Goal: Task Accomplishment & Management: Complete application form

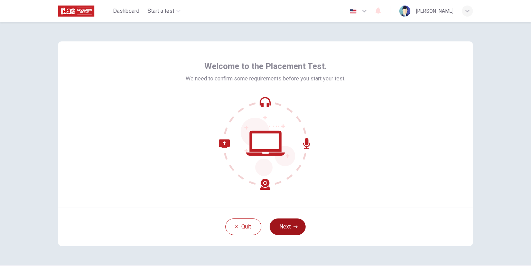
scroll to position [14, 0]
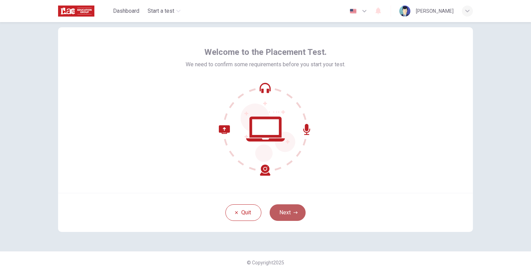
click at [288, 210] on button "Next" at bounding box center [287, 213] width 36 height 17
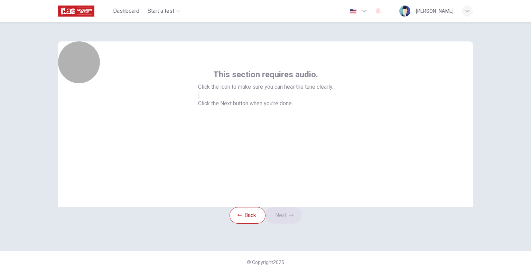
click at [199, 97] on icon "button" at bounding box center [199, 97] width 0 height 0
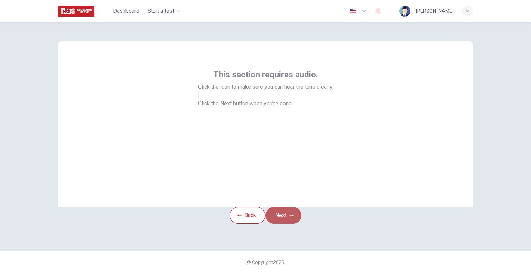
click at [293, 208] on button "Next" at bounding box center [283, 215] width 36 height 17
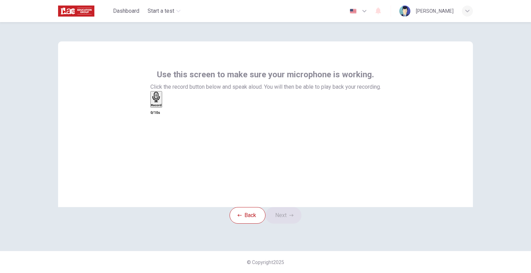
click at [162, 107] on h6 "Record" at bounding box center [156, 105] width 11 height 3
click at [171, 113] on icon "button" at bounding box center [169, 110] width 4 height 5
click at [293, 210] on button "Next" at bounding box center [283, 215] width 36 height 17
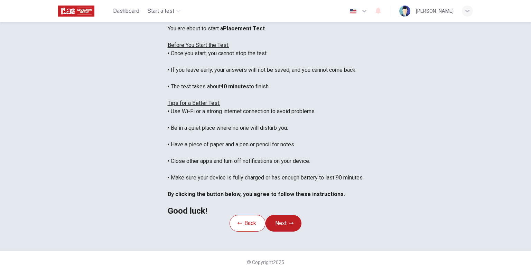
scroll to position [57, 0]
click at [368, 9] on icon "button" at bounding box center [364, 11] width 8 height 8
click at [286, 273] on div at bounding box center [265, 273] width 531 height 0
click at [284, 232] on button "Next" at bounding box center [283, 223] width 36 height 17
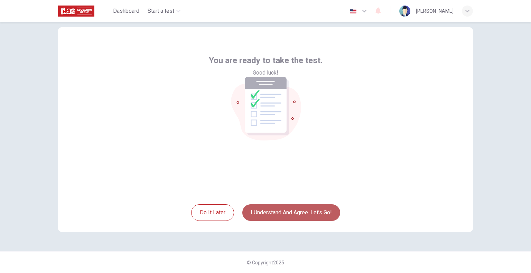
click at [275, 211] on button "I understand and agree. Let’s go!" at bounding box center [291, 213] width 98 height 17
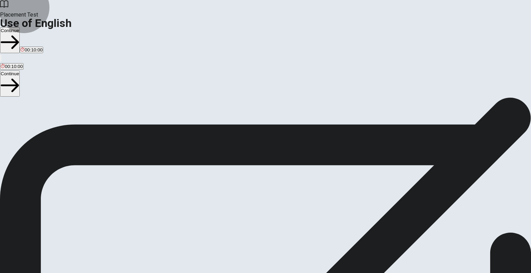
click at [20, 27] on button "Continue" at bounding box center [10, 40] width 20 height 26
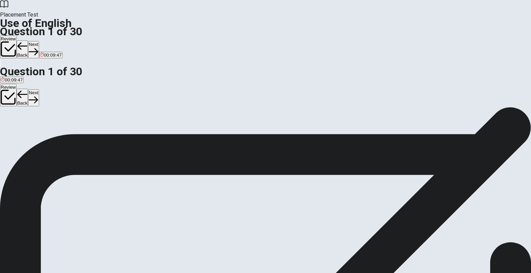
click at [31, 130] on div "C" at bounding box center [25, 126] width 11 height 5
click at [39, 41] on button "Next" at bounding box center [33, 49] width 11 height 17
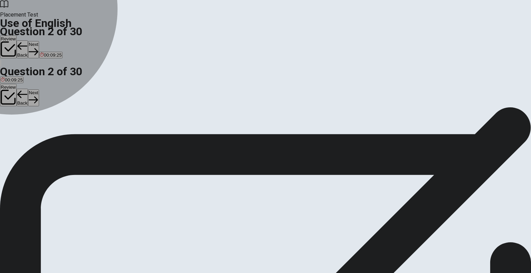
click at [22, 86] on div "A" at bounding box center [12, 88] width 22 height 5
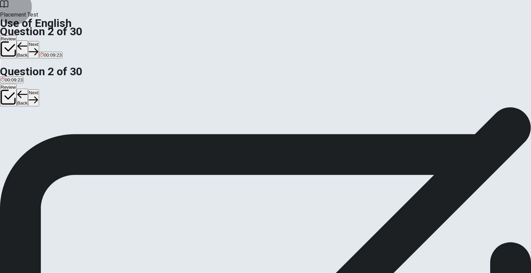
click at [39, 41] on button "Next" at bounding box center [33, 49] width 11 height 17
click at [11, 86] on div "A" at bounding box center [6, 88] width 11 height 5
click at [39, 41] on button "Next" at bounding box center [33, 49] width 11 height 17
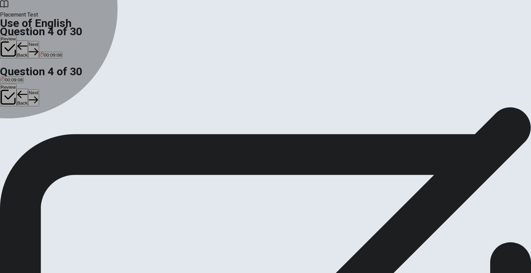
click at [24, 91] on div "C" at bounding box center [19, 88] width 10 height 5
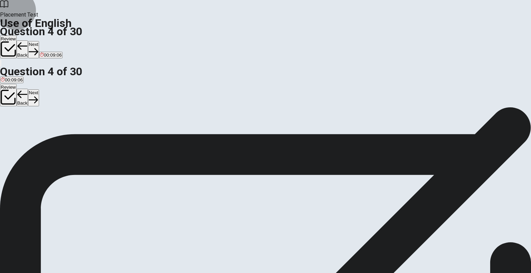
click at [39, 41] on button "Next" at bounding box center [33, 49] width 11 height 17
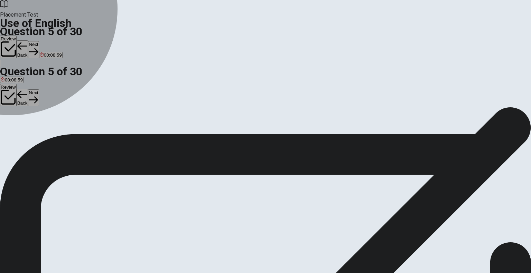
click at [31, 91] on div "B" at bounding box center [20, 88] width 21 height 5
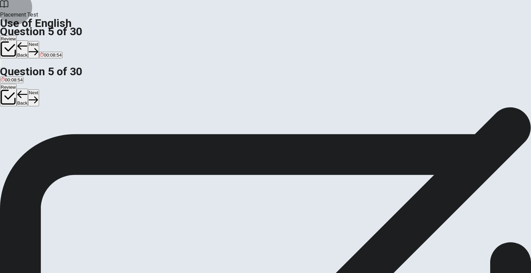
click at [39, 41] on button "Next" at bounding box center [33, 49] width 11 height 17
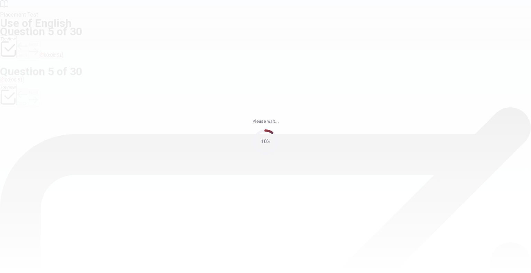
scroll to position [0, 0]
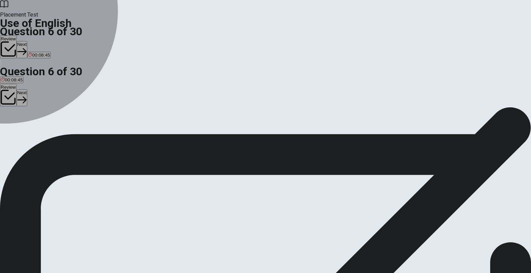
click at [8, 124] on div "A" at bounding box center [5, 126] width 8 height 5
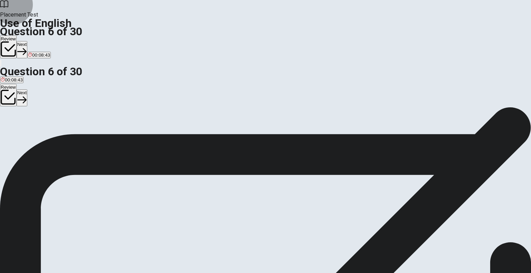
click at [27, 41] on button "Next" at bounding box center [22, 49] width 11 height 17
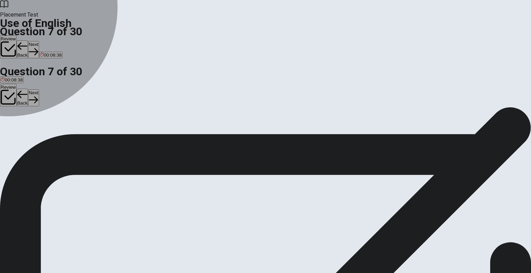
click at [58, 130] on div "D" at bounding box center [53, 126] width 10 height 5
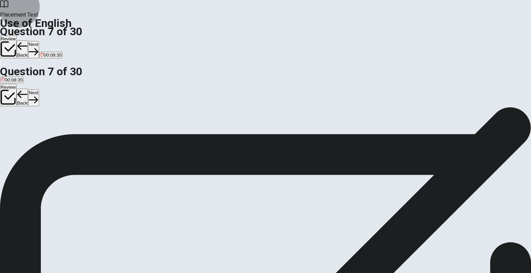
click at [39, 41] on button "Next" at bounding box center [33, 49] width 11 height 17
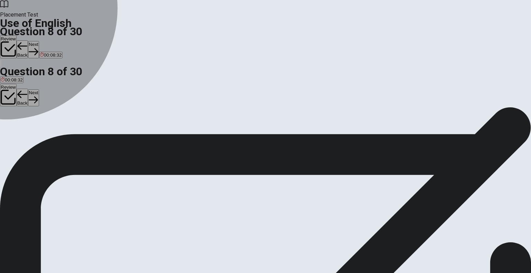
click at [12, 124] on div "A" at bounding box center [6, 126] width 11 height 5
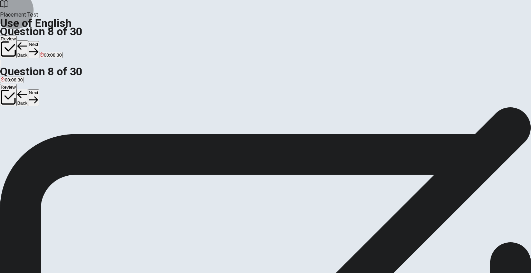
click at [39, 41] on button "Next" at bounding box center [33, 49] width 11 height 17
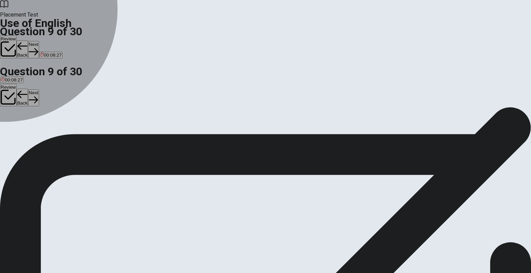
click at [9, 124] on div "A" at bounding box center [5, 126] width 8 height 5
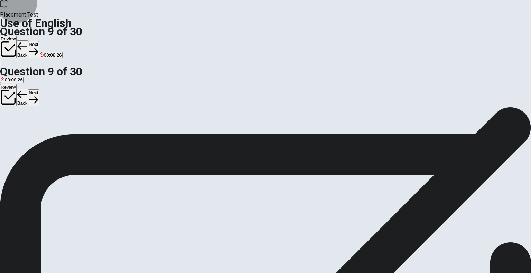
click at [39, 41] on button "Next" at bounding box center [33, 49] width 11 height 17
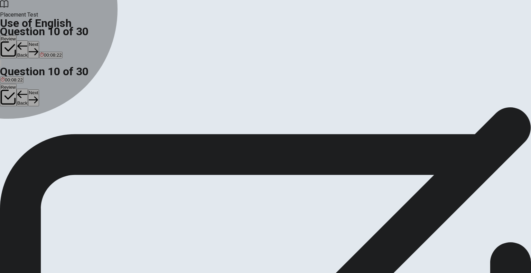
click at [64, 130] on div "D" at bounding box center [56, 126] width 16 height 5
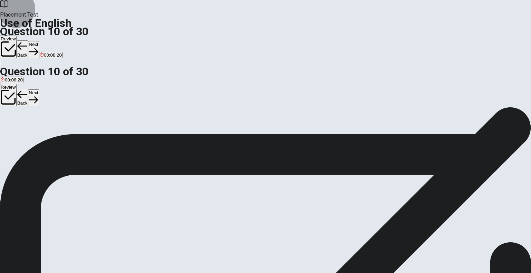
click at [39, 41] on button "Next" at bounding box center [33, 49] width 11 height 17
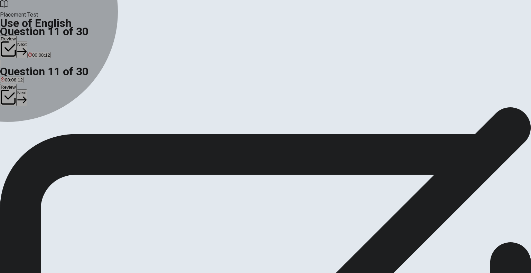
click at [36, 130] on div "B" at bounding box center [26, 126] width 17 height 5
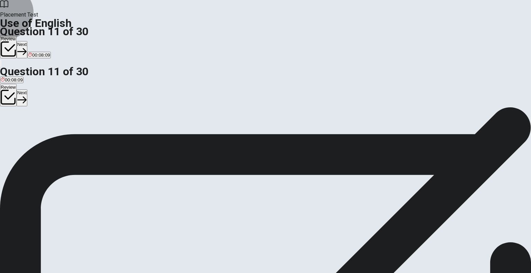
click at [27, 41] on button "Next" at bounding box center [22, 49] width 11 height 17
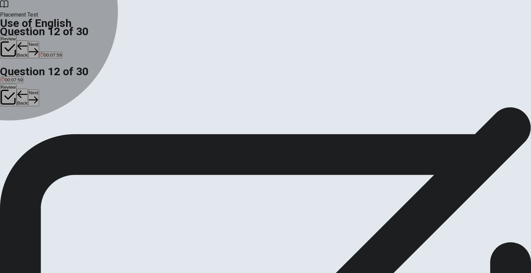
click at [20, 124] on div "A" at bounding box center [11, 126] width 20 height 5
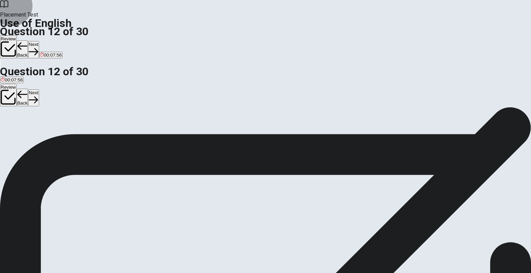
click at [39, 41] on button "Next" at bounding box center [33, 49] width 11 height 17
click at [74, 130] on div "D" at bounding box center [61, 126] width 27 height 5
click at [39, 41] on button "Next" at bounding box center [33, 49] width 11 height 17
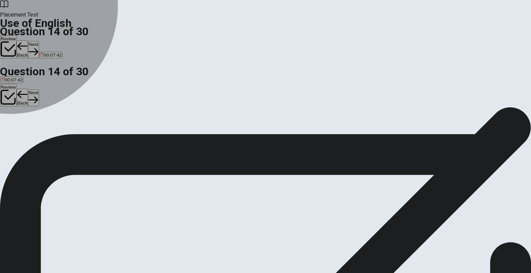
click at [39, 130] on div "D" at bounding box center [36, 126] width 5 height 5
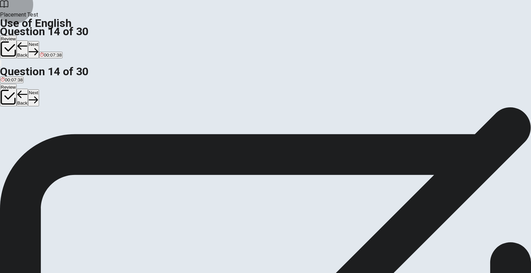
click at [39, 41] on button "Next" at bounding box center [33, 49] width 11 height 17
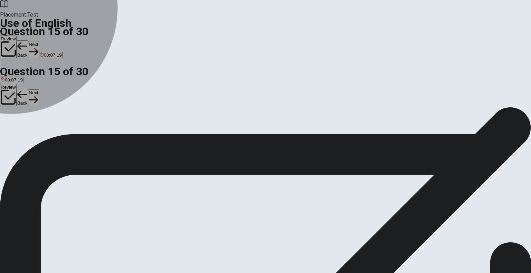
click at [24, 130] on div "B" at bounding box center [20, 126] width 7 height 5
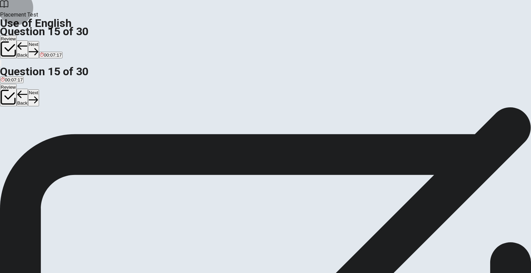
click at [39, 41] on button "Next" at bounding box center [33, 49] width 11 height 17
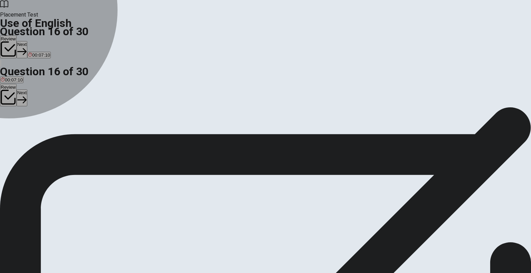
click at [44, 130] on div "C" at bounding box center [37, 126] width 14 height 5
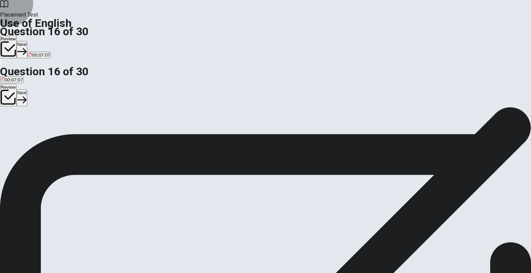
click at [27, 41] on button "Next" at bounding box center [22, 49] width 11 height 17
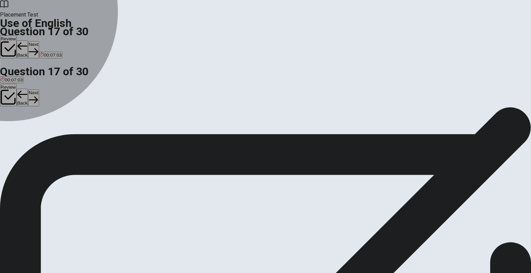
click at [54, 130] on div "C" at bounding box center [45, 126] width 19 height 5
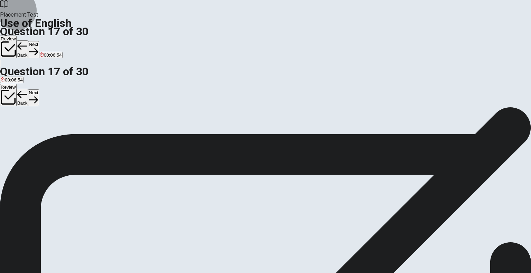
click at [39, 41] on button "Next" at bounding box center [33, 49] width 11 height 17
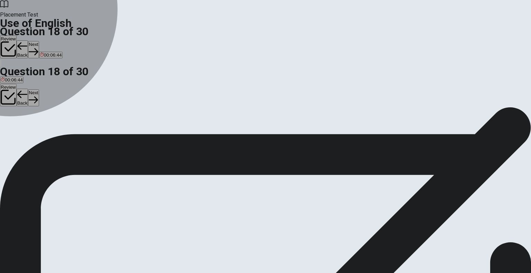
click at [199, 130] on div "C" at bounding box center [163, 126] width 73 height 5
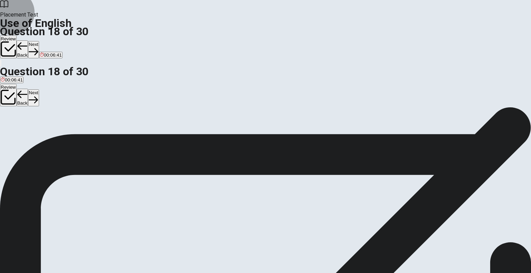
click at [39, 41] on button "Next" at bounding box center [33, 49] width 11 height 17
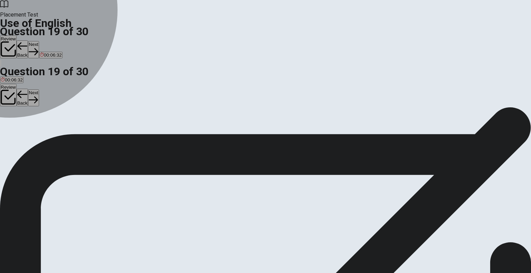
click at [36, 130] on div "B" at bounding box center [24, 126] width 24 height 5
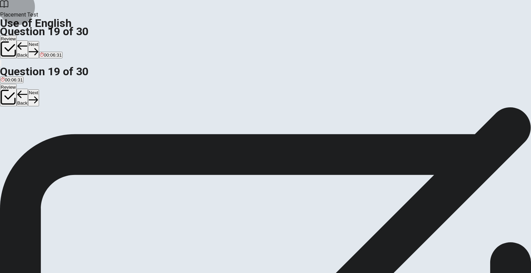
click at [39, 41] on button "Next" at bounding box center [33, 49] width 11 height 17
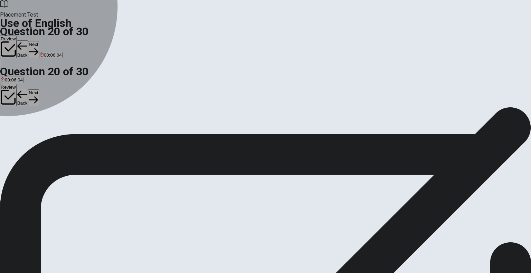
click at [119, 130] on div "D" at bounding box center [109, 126] width 20 height 5
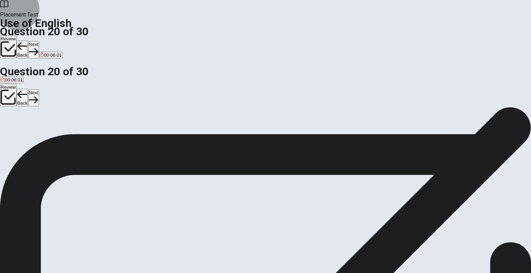
click at [39, 41] on button "Next" at bounding box center [33, 49] width 11 height 17
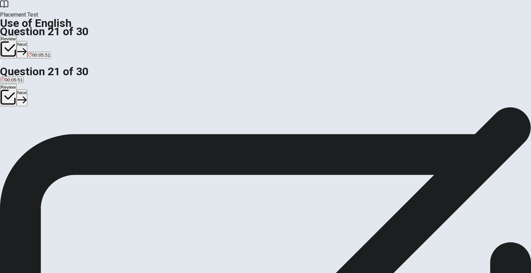
click at [23, 130] on div "C" at bounding box center [21, 126] width 3 height 5
click at [27, 41] on button "Next" at bounding box center [22, 49] width 11 height 17
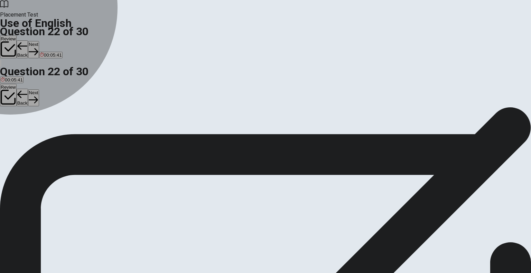
click at [66, 130] on div "C" at bounding box center [55, 126] width 22 height 5
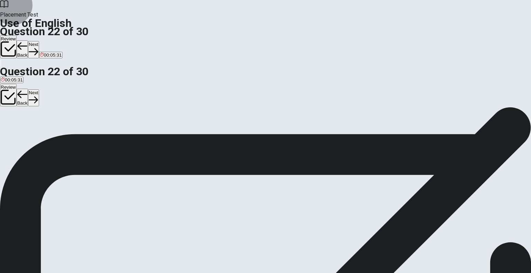
click at [39, 41] on button "Next" at bounding box center [33, 49] width 11 height 17
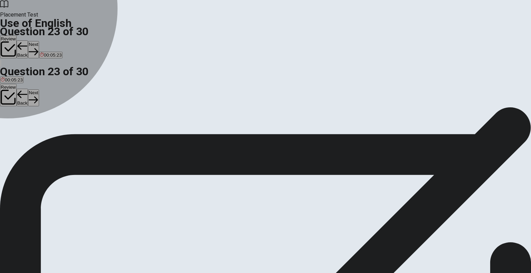
click at [28, 130] on div "B" at bounding box center [17, 126] width 21 height 5
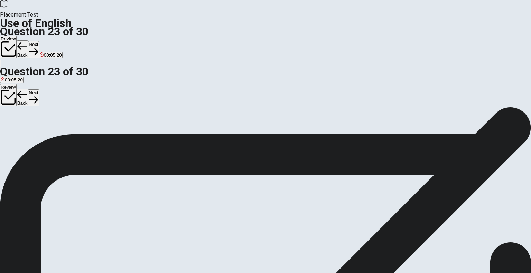
click at [39, 41] on button "Next" at bounding box center [33, 49] width 11 height 17
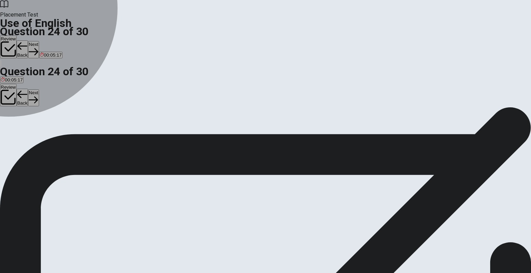
click at [22, 130] on div "C" at bounding box center [20, 126] width 3 height 5
click at [29, 130] on div "D" at bounding box center [26, 126] width 5 height 5
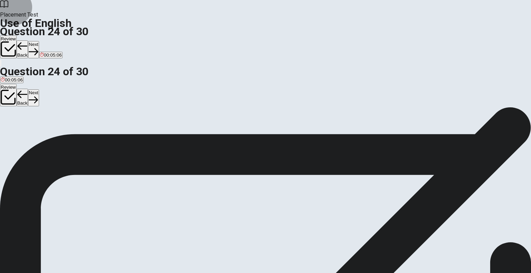
click at [39, 41] on button "Next" at bounding box center [33, 49] width 11 height 17
click at [53, 130] on div "D" at bounding box center [48, 126] width 10 height 5
click at [39, 41] on button "Next" at bounding box center [33, 49] width 11 height 17
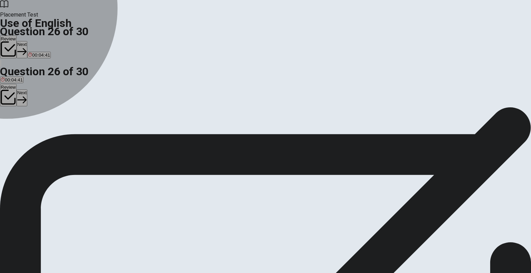
click at [65, 130] on div "D" at bounding box center [55, 126] width 19 height 5
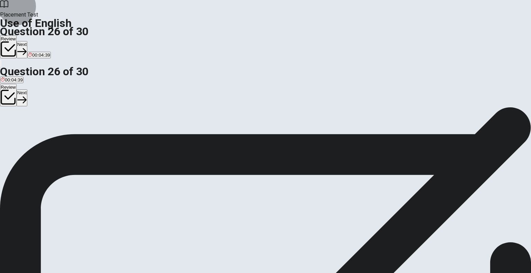
click at [27, 41] on button "Next" at bounding box center [22, 49] width 11 height 17
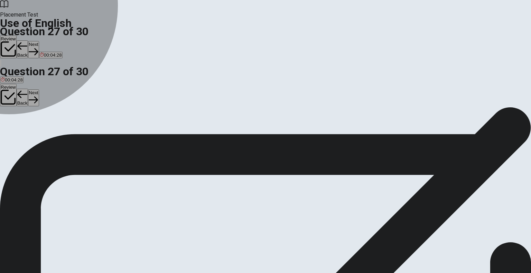
click at [65, 130] on div "D" at bounding box center [57, 126] width 16 height 5
click at [47, 130] on div "C" at bounding box center [39, 126] width 16 height 5
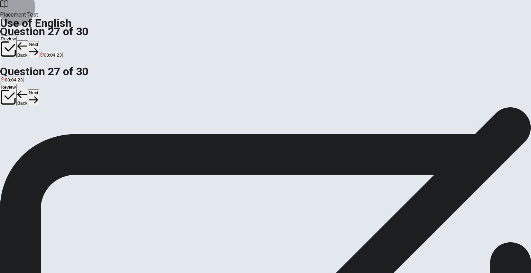
click at [39, 41] on button "Next" at bounding box center [33, 49] width 11 height 17
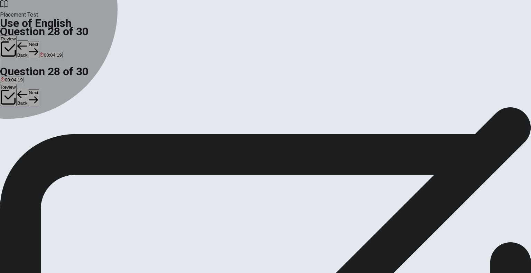
click at [65, 130] on div "C" at bounding box center [56, 126] width 20 height 5
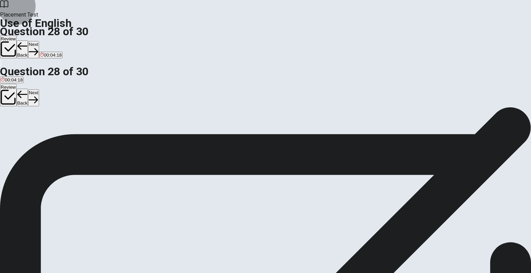
click at [39, 41] on button "Next" at bounding box center [33, 49] width 11 height 17
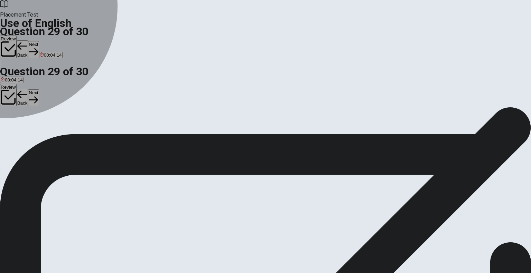
click at [23, 124] on div "A" at bounding box center [12, 126] width 22 height 5
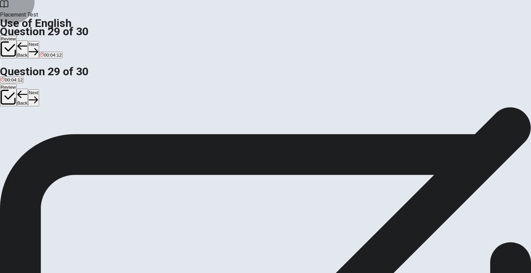
click at [39, 41] on button "Next" at bounding box center [33, 49] width 11 height 17
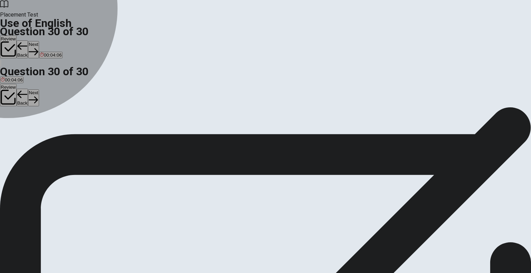
click at [42, 130] on div "D" at bounding box center [35, 126] width 13 height 5
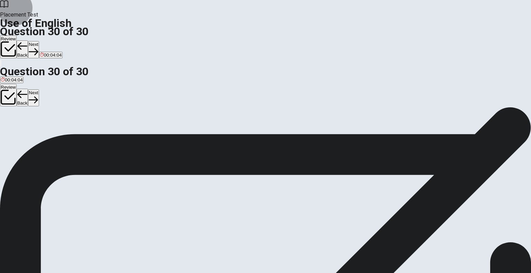
click at [39, 41] on button "Next" at bounding box center [33, 49] width 11 height 17
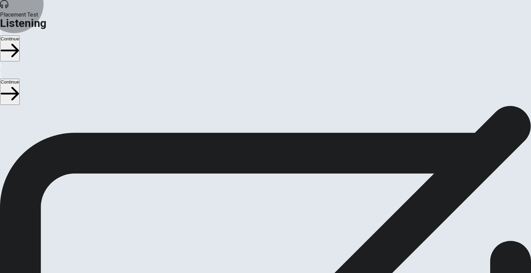
click at [20, 36] on button "Continue" at bounding box center [10, 49] width 20 height 26
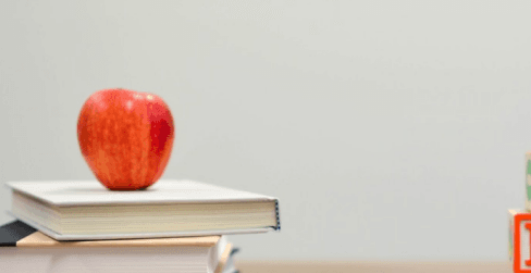
scroll to position [101, 0]
click at [110, 152] on span "What do they hope for regarding the weather?" at bounding box center [55, 155] width 110 height 7
click at [102, 136] on div "D" at bounding box center [83, 133] width 38 height 5
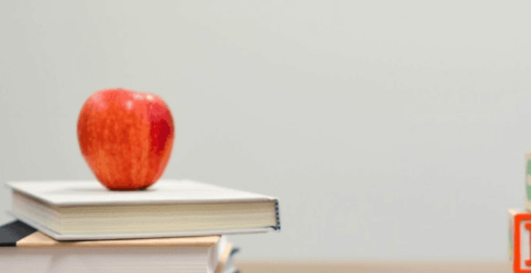
click at [322, 172] on div "Question 3 Where do they plan to meet? A At the [GEOGRAPHIC_DATA] At the mounta…" at bounding box center [265, 186] width 531 height 29
click at [54, 224] on span "A blanket and sandwiches" at bounding box center [27, 226] width 53 height 5
click at [121, 253] on span "Have a picnic" at bounding box center [107, 255] width 28 height 5
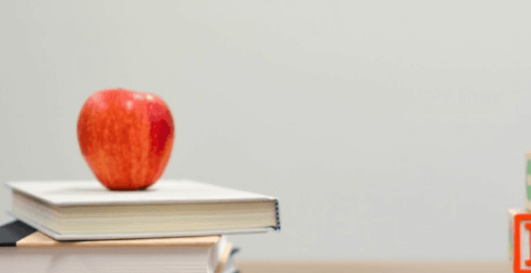
scroll to position [137, 0]
click at [41, 165] on span "That it will be sunny" at bounding box center [21, 167] width 40 height 5
click at [102, 194] on span "At a park" at bounding box center [92, 196] width 18 height 5
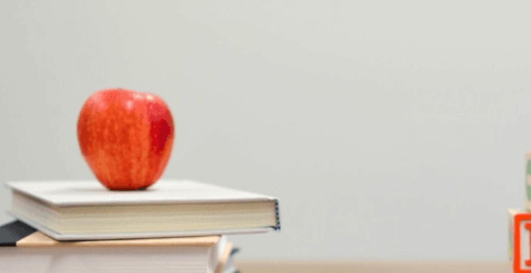
click at [20, 36] on button "Continue" at bounding box center [10, 49] width 20 height 26
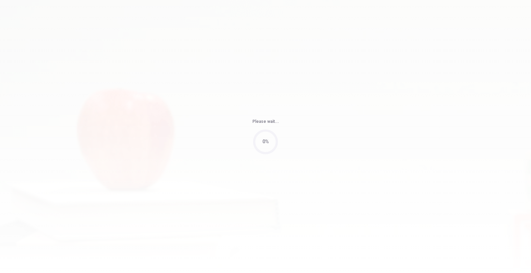
type input "60"
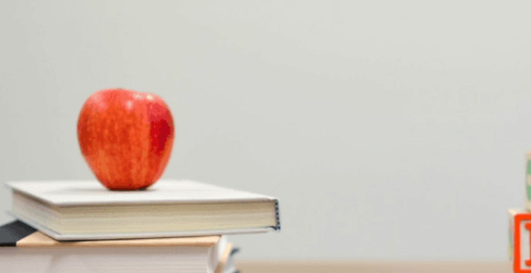
click at [16, 253] on span "Europe" at bounding box center [8, 255] width 15 height 5
click at [72, 131] on div "B" at bounding box center [47, 133] width 50 height 5
click at [124, 171] on button "B Enjoy the solo experience at her own pace" at bounding box center [80, 166] width 88 height 12
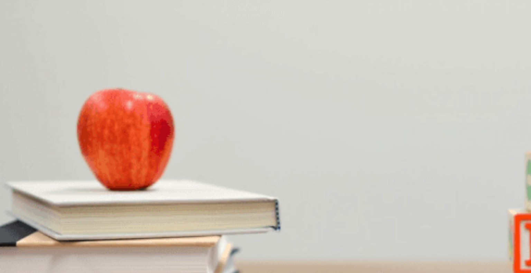
scroll to position [309, 0]
click at [214, 194] on span "[GEOGRAPHIC_DATA] and [GEOGRAPHIC_DATA]" at bounding box center [161, 196] width 106 height 5
click at [55, 218] on button "B Next summer" at bounding box center [40, 224] width 29 height 12
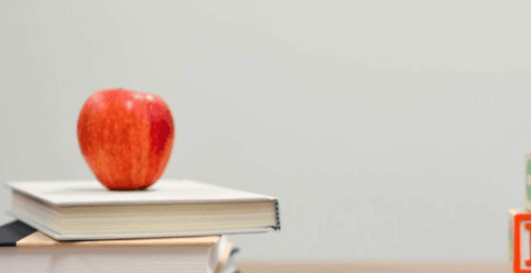
click at [20, 36] on button "Continue" at bounding box center [10, 49] width 20 height 26
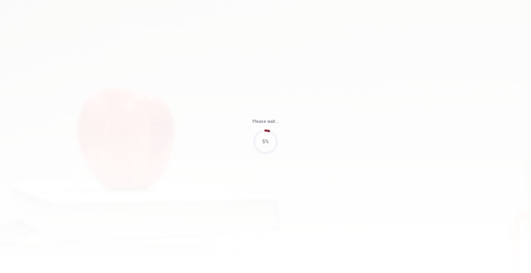
type input "66"
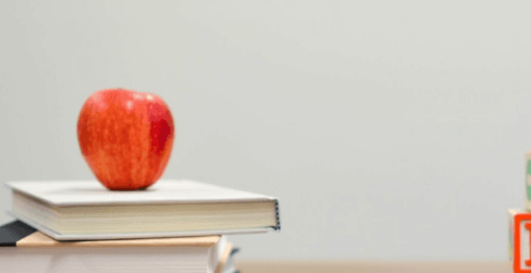
click at [44, 253] on span "The slides" at bounding box center [32, 255] width 21 height 5
click at [145, 224] on span "Handling the Q&A session" at bounding box center [118, 226] width 54 height 5
click at [104, 194] on span "Be concise and admit if you don’t know the answer" at bounding box center [52, 196] width 103 height 5
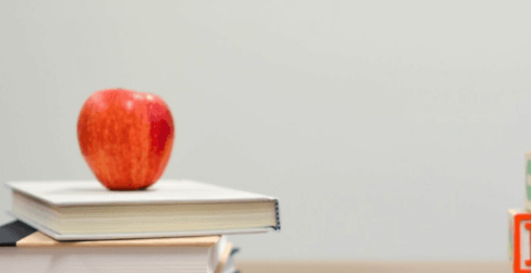
scroll to position [138, 0]
click at [122, 165] on span "Focus on key points and speak naturally" at bounding box center [81, 167] width 82 height 5
click at [113, 136] on span "Rehearse his presentation" at bounding box center [86, 138] width 54 height 5
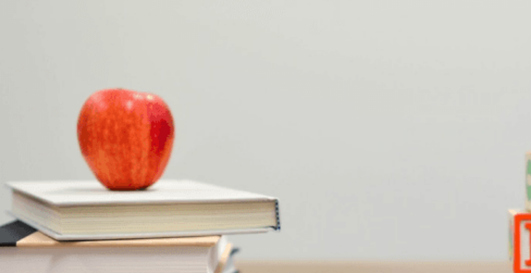
click at [20, 36] on button "Continue" at bounding box center [10, 49] width 20 height 26
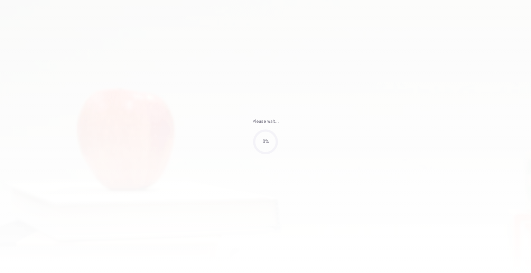
type input "62"
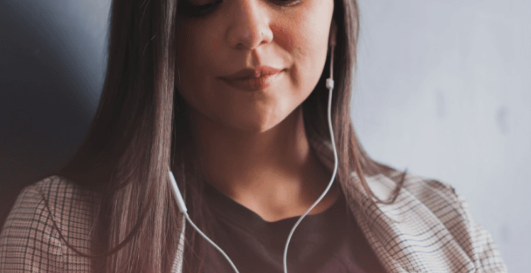
scroll to position [0, 0]
click at [20, 36] on button "Continue" at bounding box center [10, 49] width 20 height 26
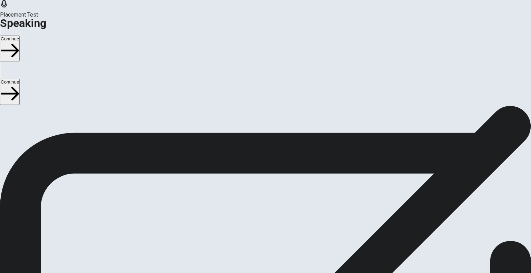
scroll to position [36, 0]
click at [274, 232] on icon at bounding box center [265, 244] width 18 height 25
click at [257, 213] on icon "Play Audio" at bounding box center [257, 213] width 0 height 0
click at [256, 208] on button "Record Again" at bounding box center [255, 211] width 1 height 7
click at [274, 232] on icon at bounding box center [265, 244] width 18 height 25
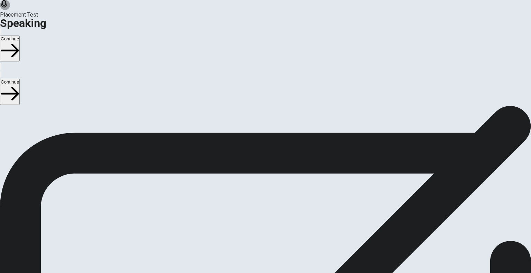
click at [258, 208] on button "Play Audio" at bounding box center [256, 211] width 1 height 7
click at [258, 208] on button "Pause Audio" at bounding box center [256, 211] width 1 height 7
click at [20, 36] on button "Continue" at bounding box center [10, 49] width 20 height 26
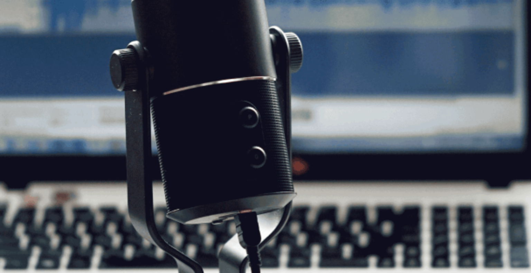
scroll to position [59, 0]
click at [20, 36] on button "Continue" at bounding box center [10, 49] width 20 height 26
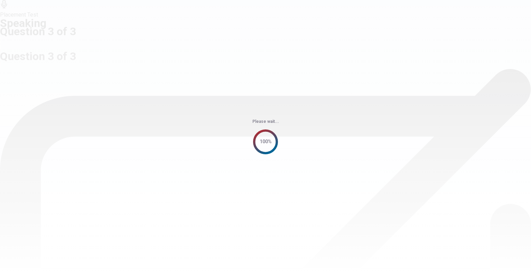
scroll to position [0, 0]
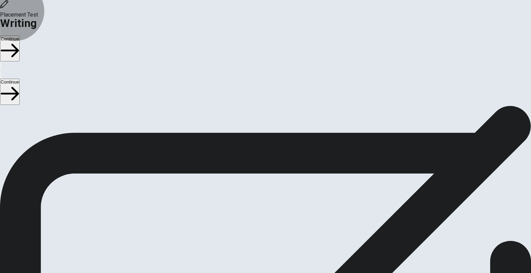
click at [20, 36] on button "Continue" at bounding box center [10, 49] width 20 height 26
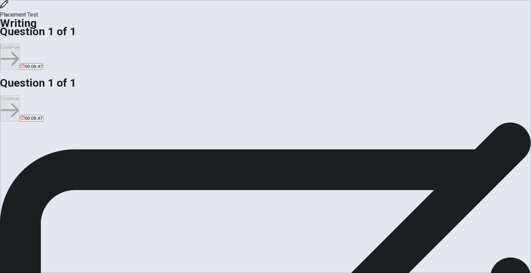
type textarea "A"
type textarea "x"
type textarea "A"
type textarea "x"
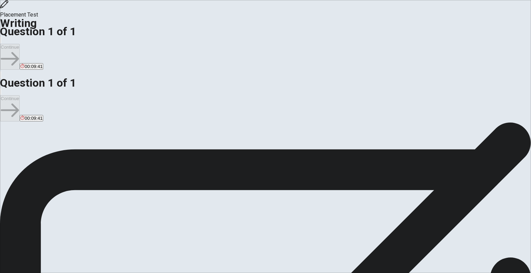
type textarea "A f"
type textarea "x"
type textarea "A fr"
type textarea "x"
type textarea "A fri"
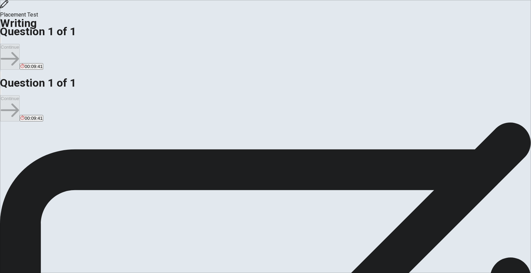
type textarea "x"
type textarea "A frie"
type textarea "x"
type textarea "A frien"
type textarea "x"
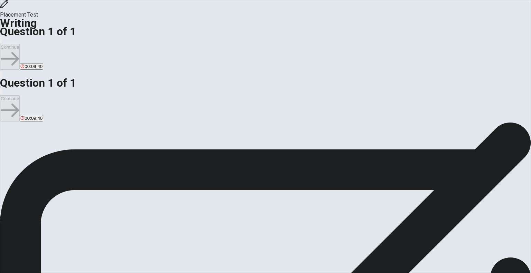
type textarea "A friend"
type textarea "x"
type textarea "A friend"
type textarea "x"
type textarea "A friend h"
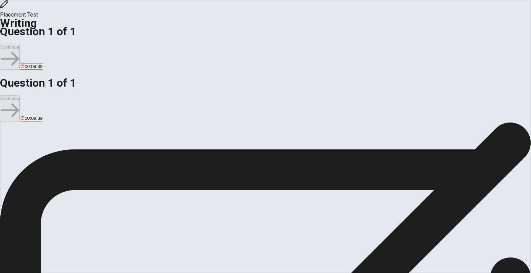
type textarea "x"
type textarea "A friend ha"
type textarea "x"
type textarea "A friend had"
type textarea "x"
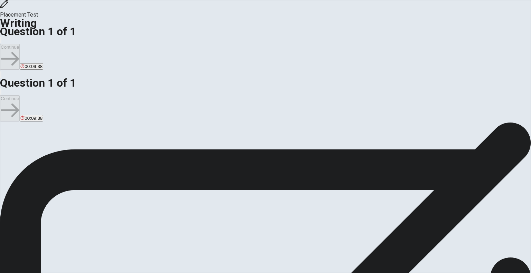
type textarea "A friend had"
type textarea "x"
type textarea "A friend had a"
type textarea "x"
type textarea "A friend had a"
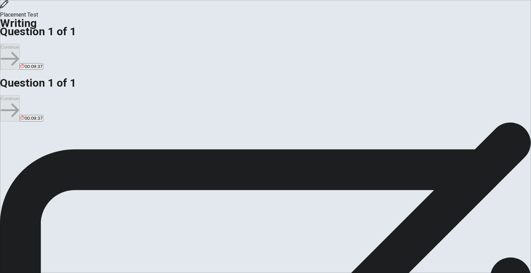
type textarea "x"
type textarea "A friend had a p"
type textarea "x"
type textarea "A friend had a pr"
type textarea "x"
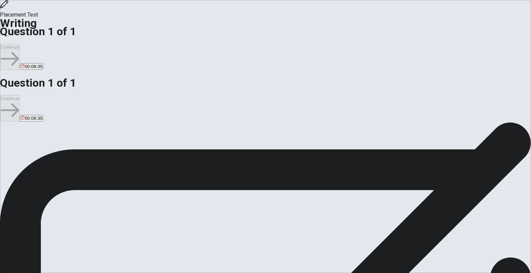
type textarea "A friend had a p"
type textarea "x"
type textarea "A friend had a"
type textarea "x"
type textarea "A friend had a"
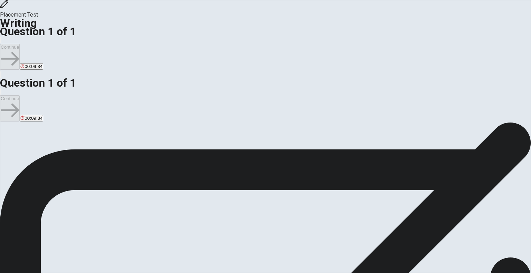
type textarea "x"
type textarea "A friend had"
type textarea "x"
type textarea "A friend had m"
type textarea "x"
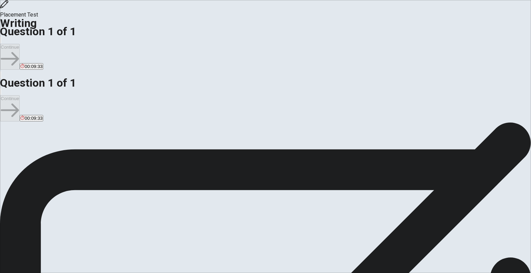
type textarea "A friend had ma"
type textarea "x"
type textarea "A friend had man"
type textarea "x"
type textarea "A friend had many"
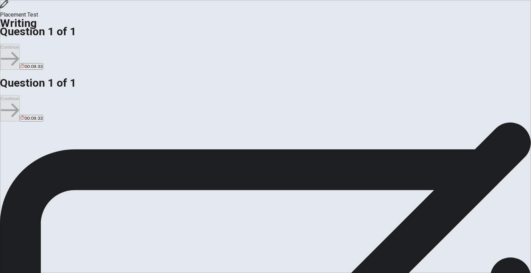
type textarea "x"
type textarea "A friend had many"
type textarea "x"
type textarea "A friend had many p"
type textarea "x"
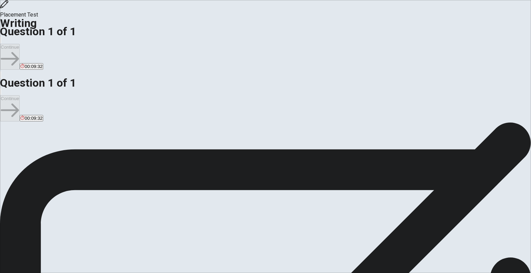
type textarea "A friend had many pr"
type textarea "x"
type textarea "A friend had many pro"
type textarea "x"
type textarea "A friend had many prob"
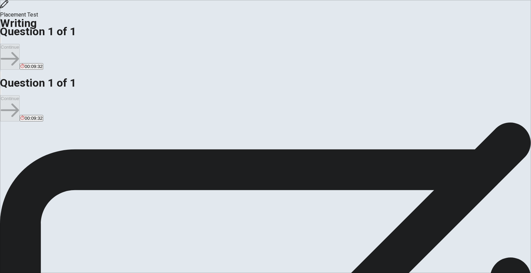
type textarea "x"
type textarea "A friend had many probl"
type textarea "x"
type textarea "A friend had many proble"
type textarea "x"
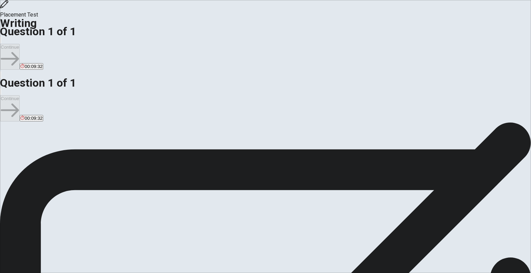
type textarea "A friend had many problem"
type textarea "x"
type textarea "A friend had many problems"
type textarea "x"
type textarea "A friend had many problems"
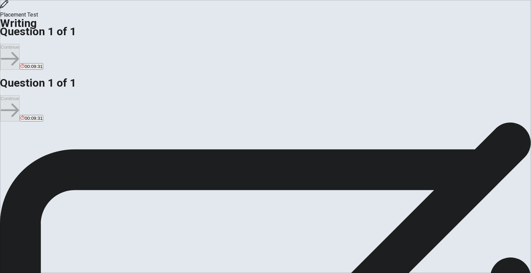
type textarea "x"
type textarea "A friend had many problems w"
type textarea "x"
type textarea "A friend had many problems wi"
type textarea "x"
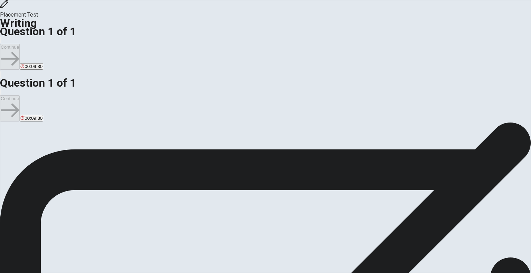
type textarea "A friend had many problems wit"
type textarea "x"
type textarea "A friend had many problems with"
type textarea "x"
type textarea "A friend had many problems with"
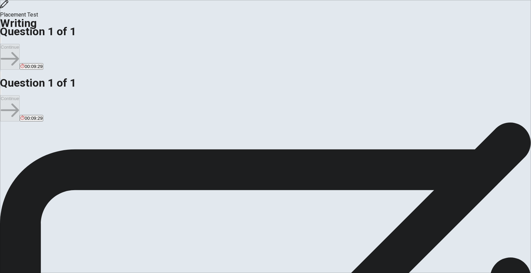
type textarea "x"
type textarea "A friend had many problems with h"
type textarea "x"
type textarea "A friend had many problems with he"
type textarea "x"
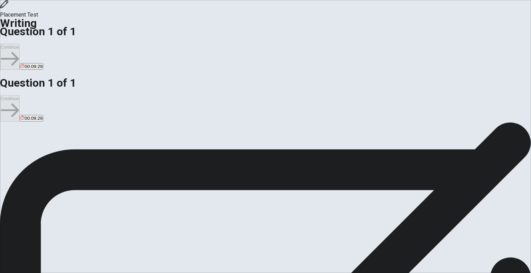
type textarea "A friend had many problems with her"
type textarea "x"
type textarea "A friend had many problems with her"
type textarea "x"
type textarea "A friend had many problems with her m"
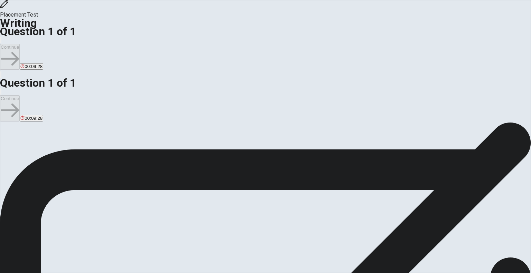
type textarea "x"
type textarea "A friend had many problems with her mo"
type textarea "x"
type textarea "A friend had many problems with her mot"
type textarea "x"
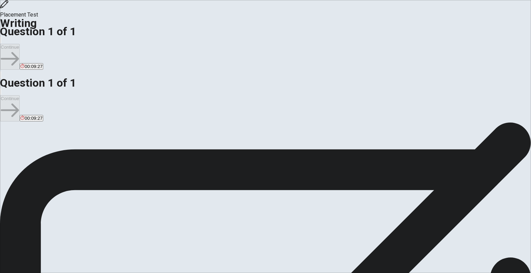
type textarea "A friend had many problems with her moth"
type textarea "x"
type textarea "A friend had many problems with her mothe"
type textarea "x"
type textarea "A friend had many problems with her mother"
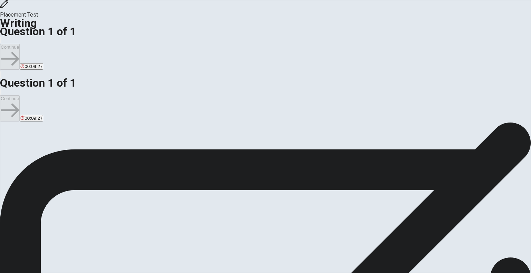
type textarea "x"
type textarea "A friend had many problems with her mother."
type textarea "x"
type textarea "A friend had many problems with her mother."
type textarea "x"
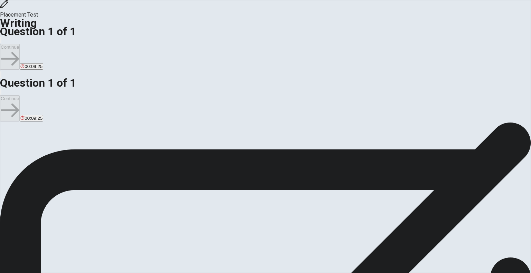
type textarea "A friend had many problems with her mother. H"
type textarea "x"
type textarea "A friend had many problems with her mother. He"
type textarea "x"
type textarea "A friend had many problems with her mother. Her"
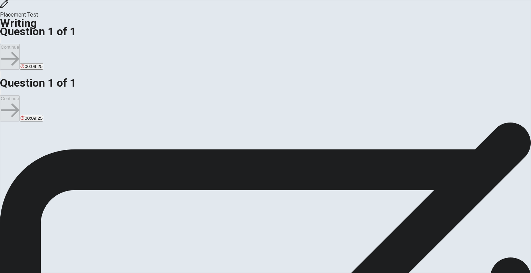
type textarea "x"
type textarea "A friend had many problems with her mother. Her"
type textarea "x"
type textarea "A friend had many problems with her mother. Her m"
type textarea "x"
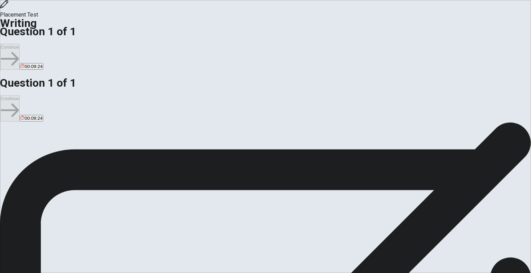
type textarea "A friend had many problems with her mother. Her mo"
type textarea "x"
type textarea "A friend had many problems with her mother. Her mot"
type textarea "x"
type textarea "A friend had many problems with her mother. Her moth"
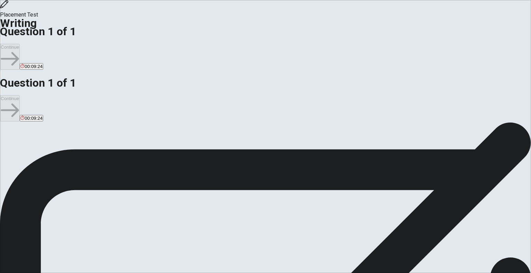
type textarea "x"
type textarea "A friend had many problems with her mother. Her mothe"
type textarea "x"
type textarea "A friend had many problems with her mother. Her mother"
type textarea "x"
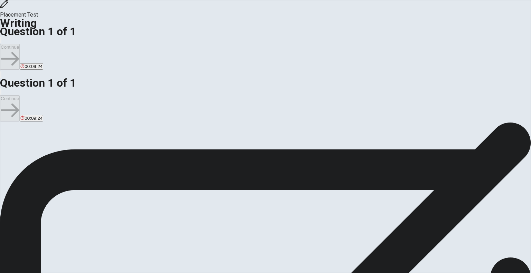
type textarea "A friend had many problems with her mother. Her mother"
type textarea "x"
type textarea "A friend had many problems with her mother. Her mother w"
type textarea "x"
type textarea "A friend had many problems with her mother. Her mother wa"
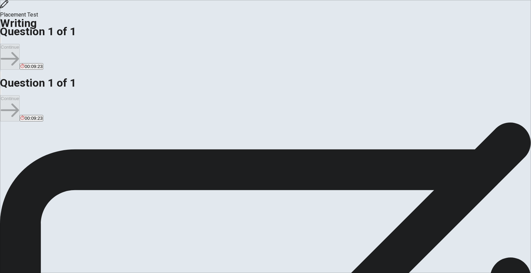
type textarea "x"
type textarea "A friend had many problems with her mother. Her mother was"
type textarea "x"
type textarea "A friend had many problems with her mother. Her mother was"
type textarea "x"
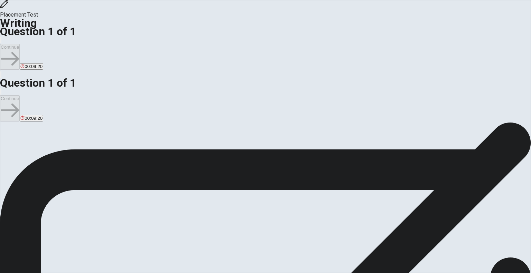
type textarea "A friend had many problems with her mother. Her mother was s"
type textarea "x"
type textarea "A friend had many problems with her mother. Her mother was so"
type textarea "x"
type textarea "A friend had many problems with her mother. Her mother was so"
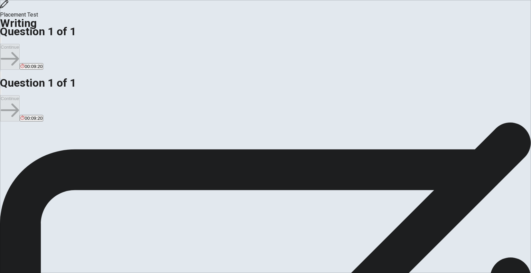
type textarea "x"
type textarea "A friend had many problems with her mother. Her mother was so y"
type textarea "x"
type textarea "A friend had many problems with her mother. Her mother was so yo"
type textarea "x"
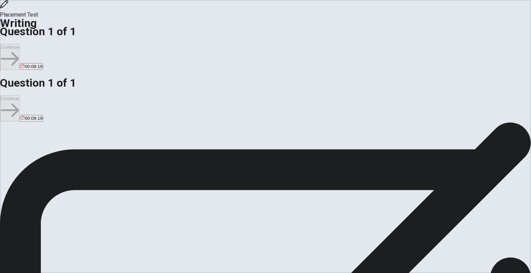
type textarea "A friend had many problems with her mother. Her mother was so you"
type textarea "x"
type textarea "A friend had many problems with her mother. Her mother was so youb"
type textarea "x"
type textarea "A friend had many problems with her mother. Her mother was so youbg"
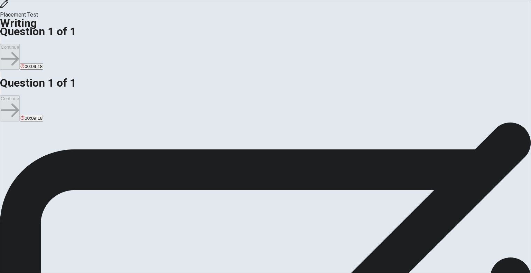
type textarea "x"
type textarea "A friend had many problems with her mother. Her mother was so youb"
type textarea "x"
type textarea "A friend had many problems with her mother. Her mother was so you"
type textarea "x"
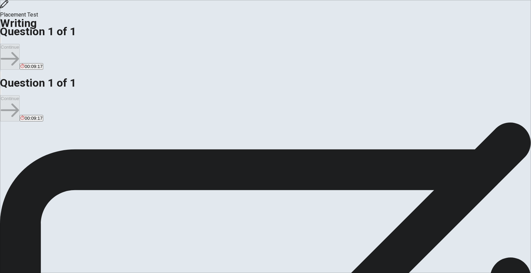
type textarea "A friend had many problems with her mother. Her mother was so youn"
type textarea "x"
type textarea "A friend had many problems with her mother. Her mother was so young"
type textarea "x"
type textarea "A friend had many problems with her mother. Her mother was so young"
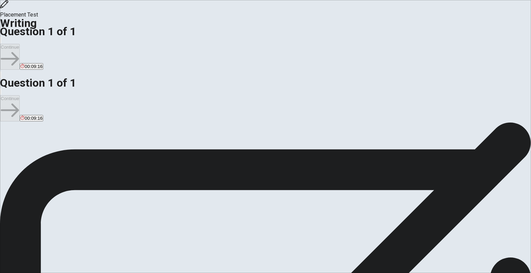
type textarea "x"
type textarea "A friend had many problems with her mother. Her mother was so young w"
type textarea "x"
type textarea "A friend had many problems with her mother. Her mother was so [PERSON_NAME]"
type textarea "x"
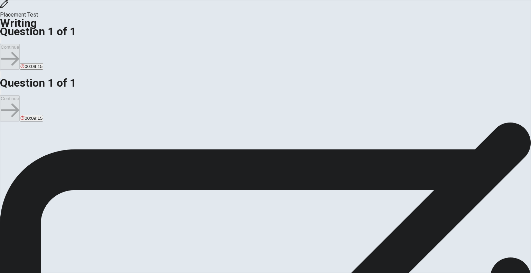
type textarea "A friend had many problems with her mother. Her mother was so young whe"
type textarea "x"
type textarea "A friend had many problems with her mother. Her mother was so young when"
type textarea "x"
type textarea "A friend had many problems with her mother. Her mother was so young when"
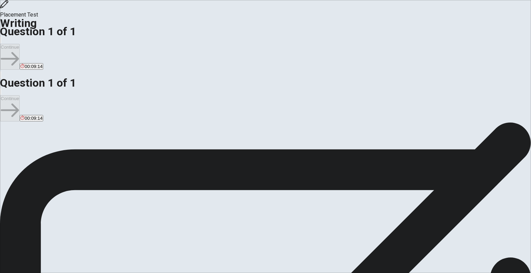
type textarea "x"
type textarea "A friend had many problems with her mother. Her mother was so young when m"
type textarea "x"
type textarea "A friend had many problems with her mother. Her mother was so young when my"
type textarea "x"
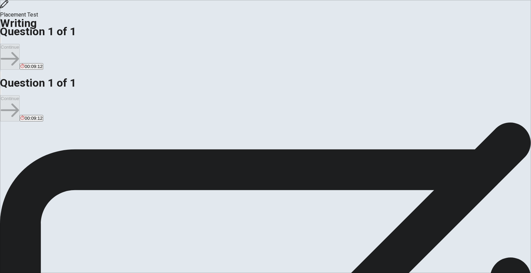
type textarea "A friend had many problems with her mother. Her mother was so young when my"
type textarea "x"
type textarea "A friend had many problems with her mother. Her mother was so young when my f"
type textarea "x"
type textarea "A friend had many problems with her mother. Her mother was so young when my fr"
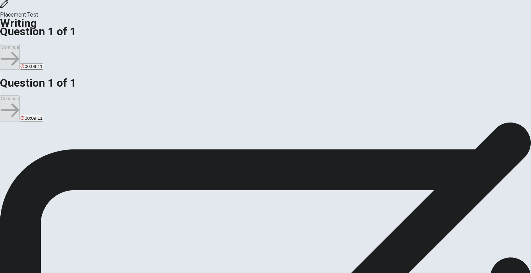
type textarea "x"
type textarea "A friend had many problems with her mother. Her mother was so young when my fri"
type textarea "x"
type textarea "A friend had many problems with her mother. Her mother was so young when my frie"
type textarea "x"
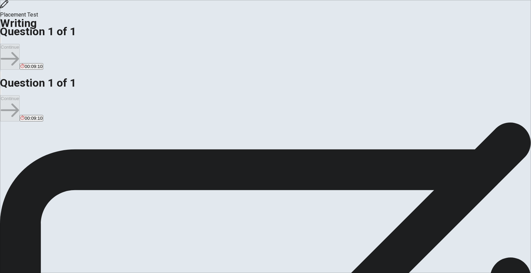
type textarea "A friend had many problems with her mother. Her mother was so young when my fri…"
type textarea "x"
type textarea "A friend had many problems with her mother. Her mother was so young when my fri…"
type textarea "x"
type textarea "A friend had many problems with her mother. Her mother was so young when my fri…"
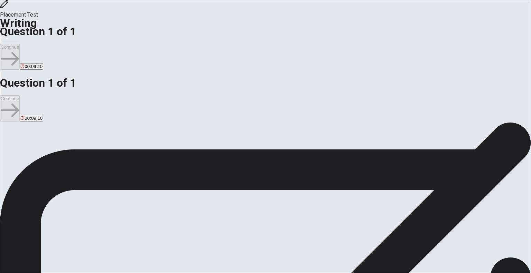
type textarea "x"
type textarea "A friend had many problems with her mother. Her mother was so young when my fri…"
type textarea "x"
type textarea "A friend had many problems with her mother. Her mother was so young when my fri…"
type textarea "x"
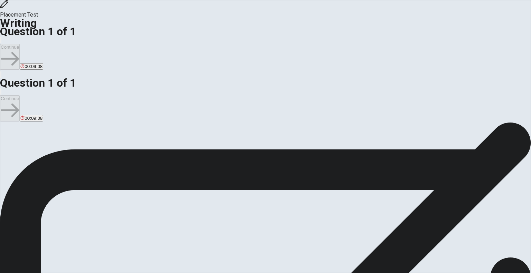
type textarea "A friend had many problems with her mother. Her mother was so young when my fri…"
type textarea "x"
type textarea "A friend had many problems with her mother. Her mother was so young when my fri…"
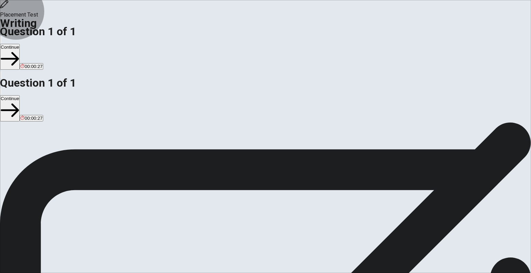
click at [20, 44] on button "Continue" at bounding box center [10, 57] width 20 height 26
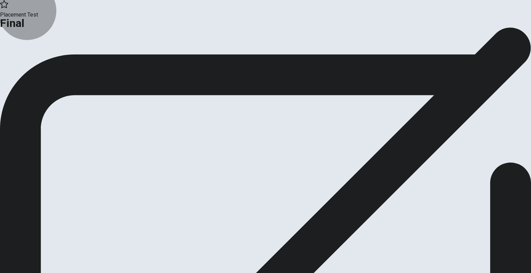
click at [28, 61] on button "Continue" at bounding box center [14, 56] width 28 height 9
